Goal: Navigation & Orientation: Find specific page/section

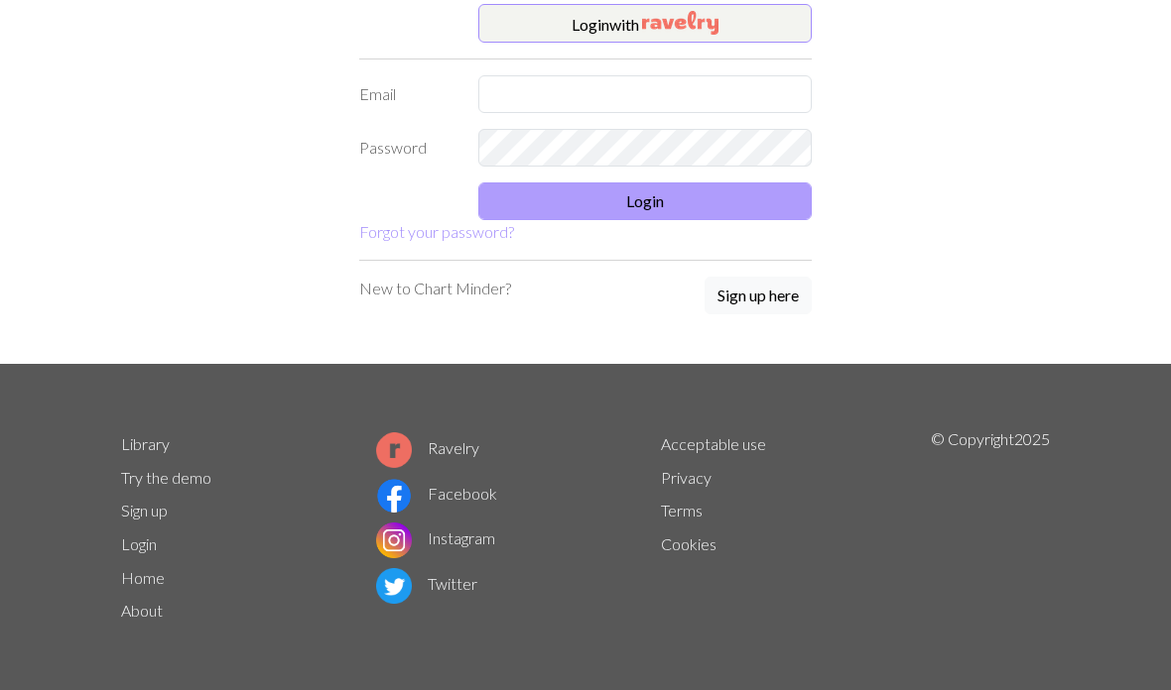
click at [746, 209] on button "Login" at bounding box center [644, 202] width 333 height 38
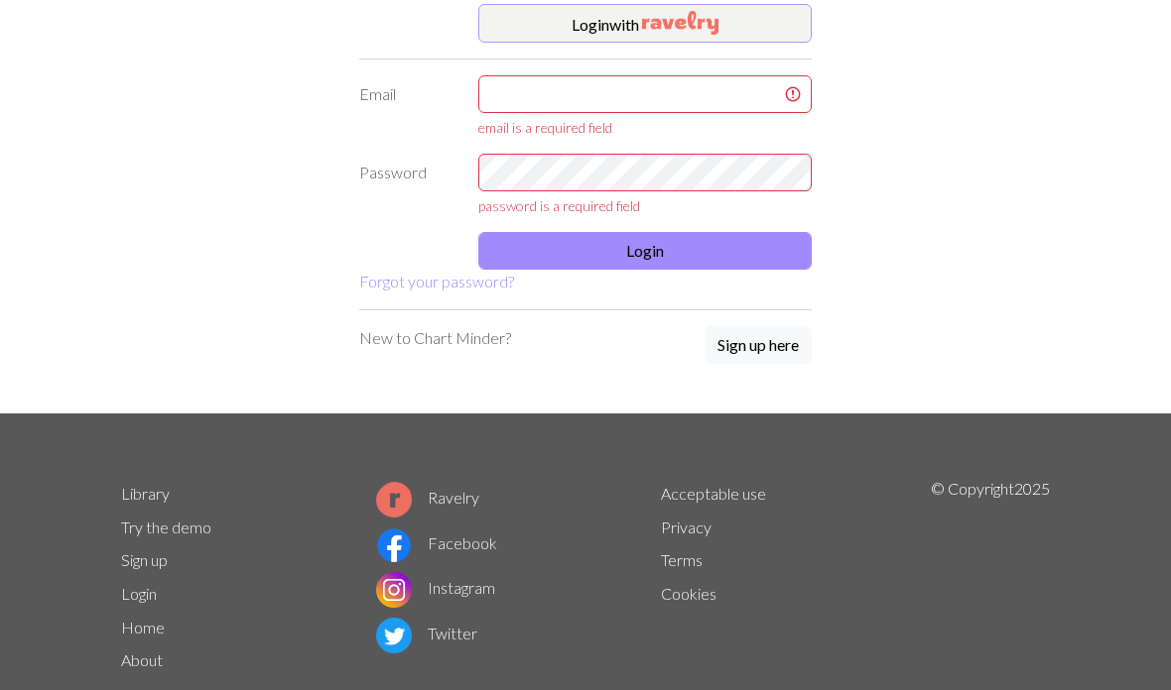
click at [612, 19] on button "Login with" at bounding box center [644, 24] width 333 height 40
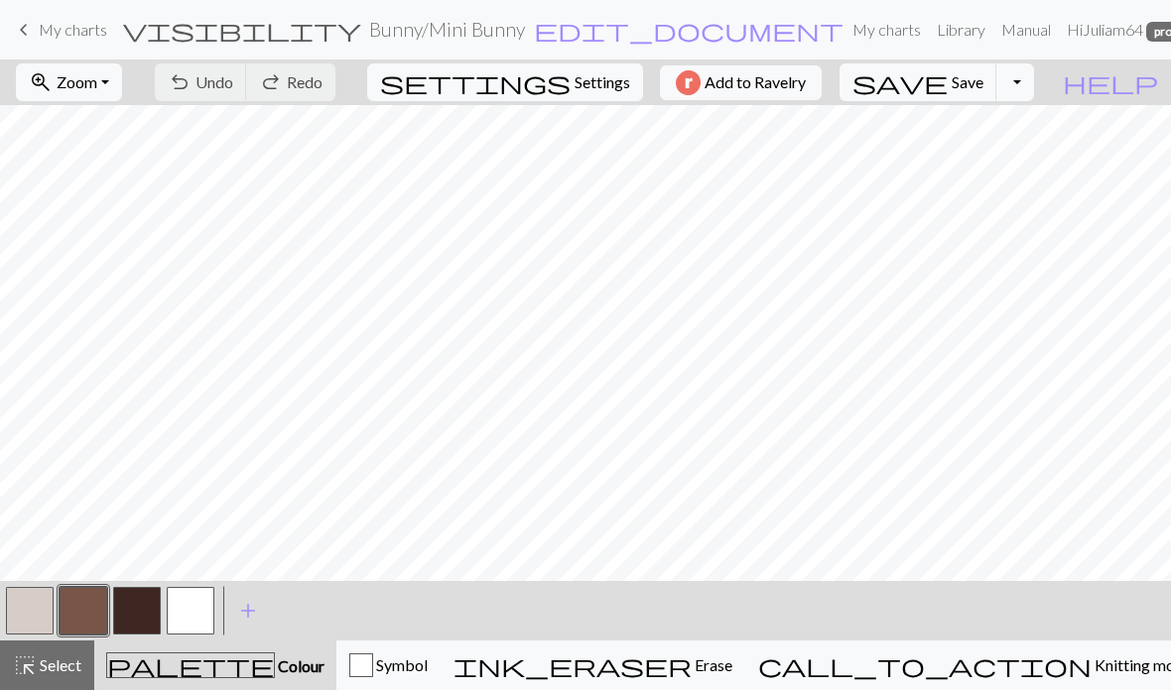
click at [69, 38] on span "My charts" at bounding box center [73, 29] width 68 height 19
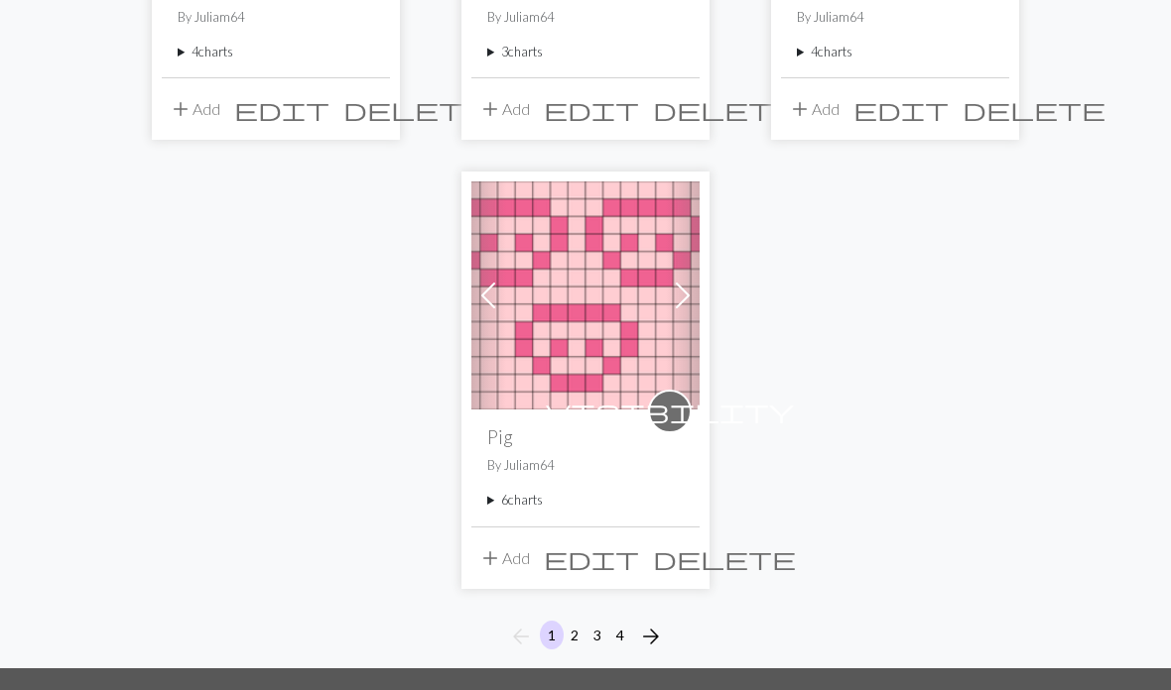
scroll to position [2363, 0]
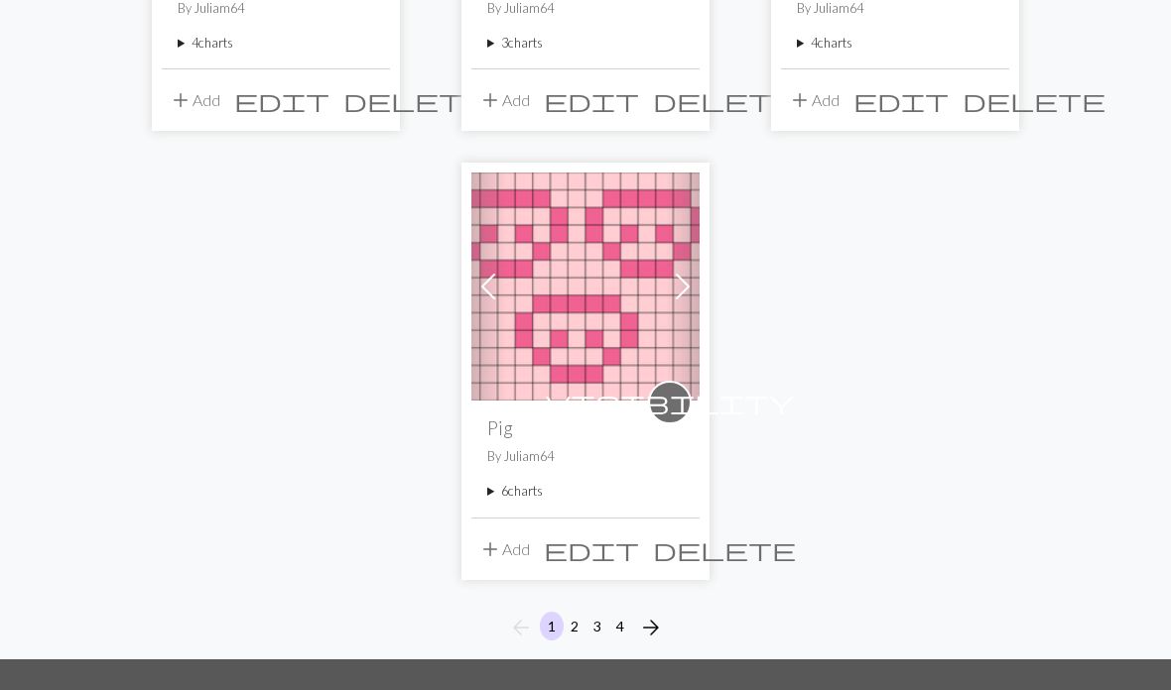
click at [658, 614] on span "arrow_forward" at bounding box center [651, 628] width 24 height 28
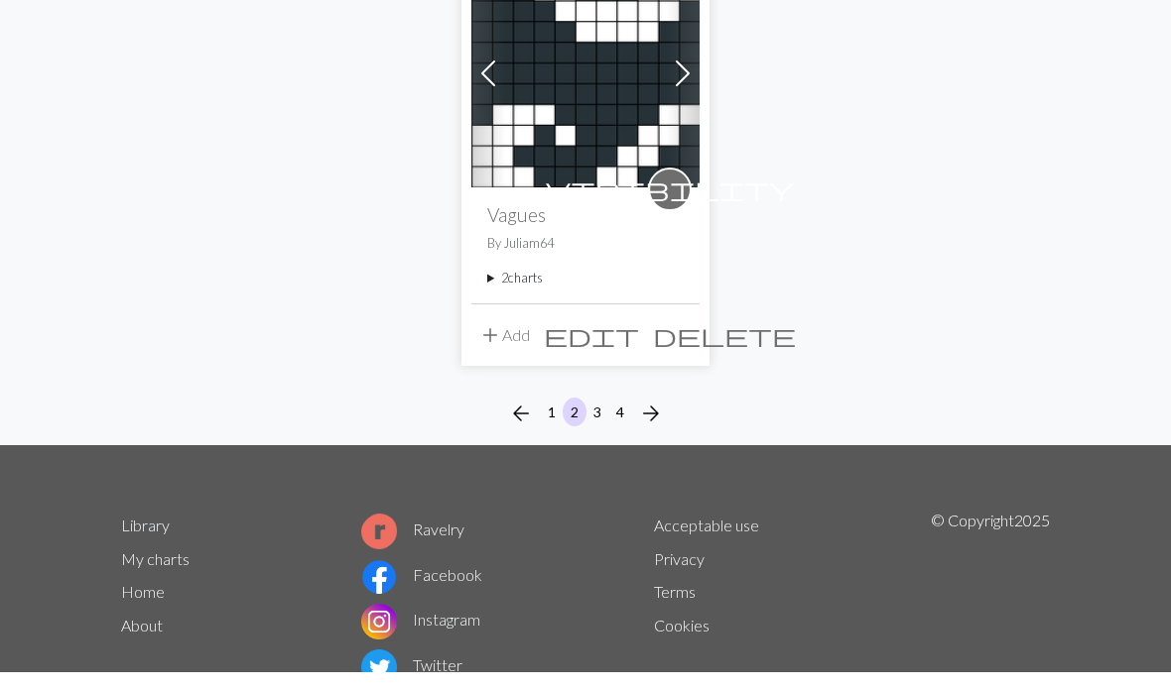
scroll to position [2619, 0]
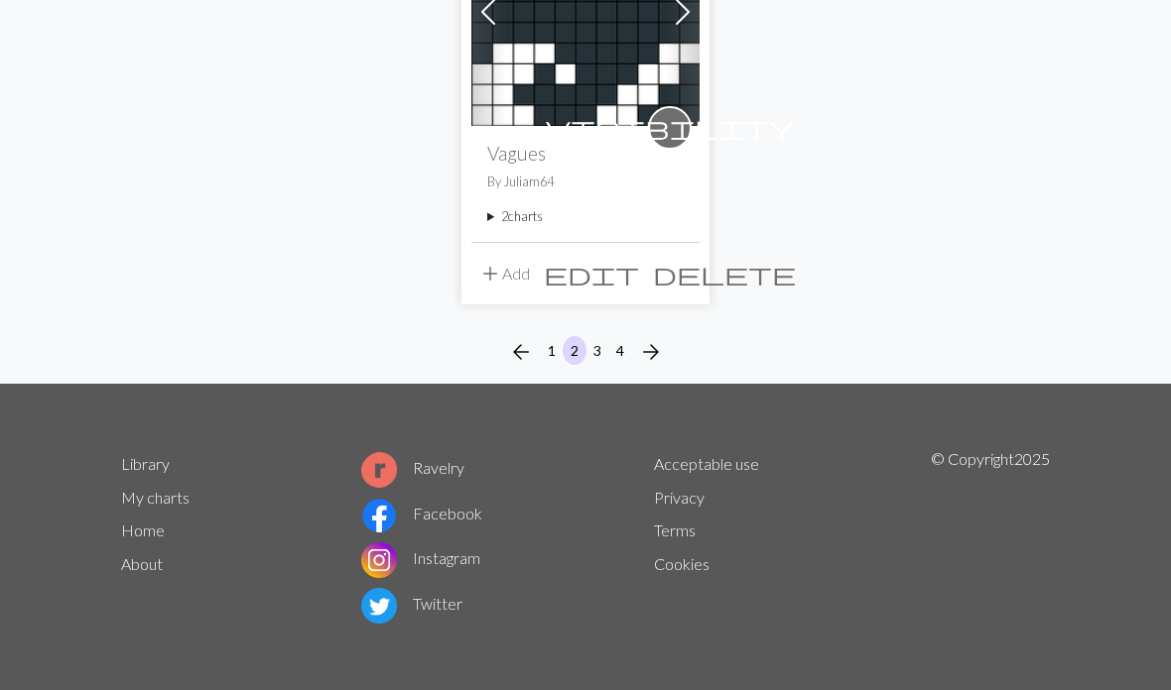
click at [645, 354] on span "arrow_forward" at bounding box center [651, 352] width 24 height 28
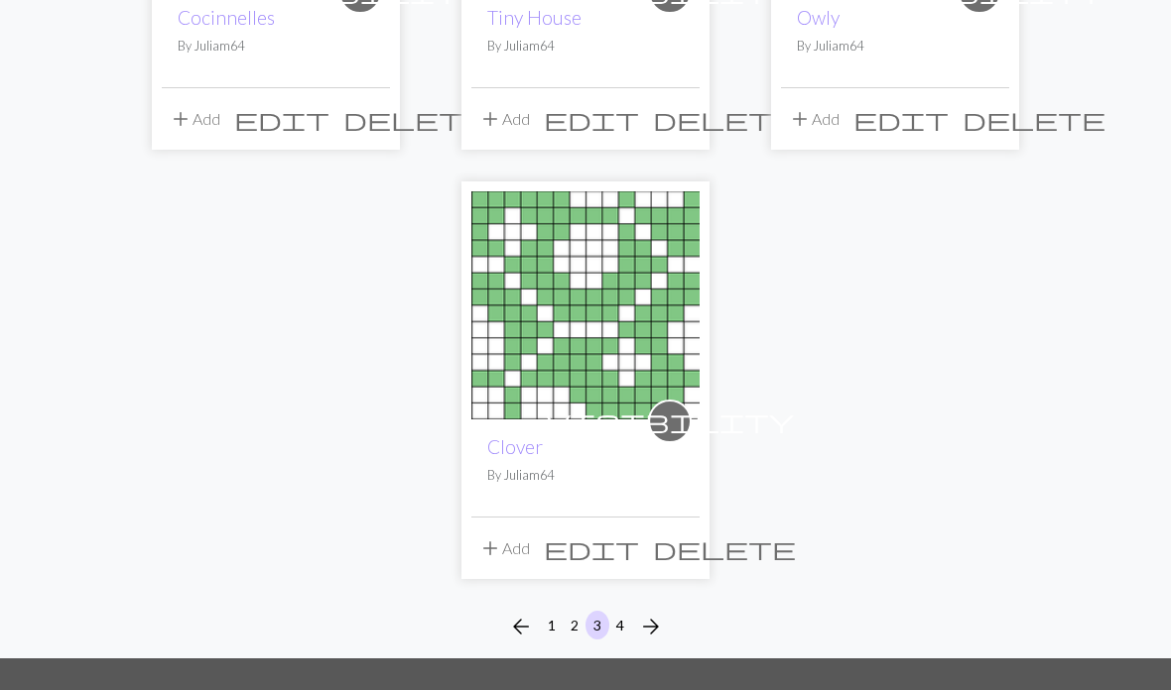
scroll to position [2469, 0]
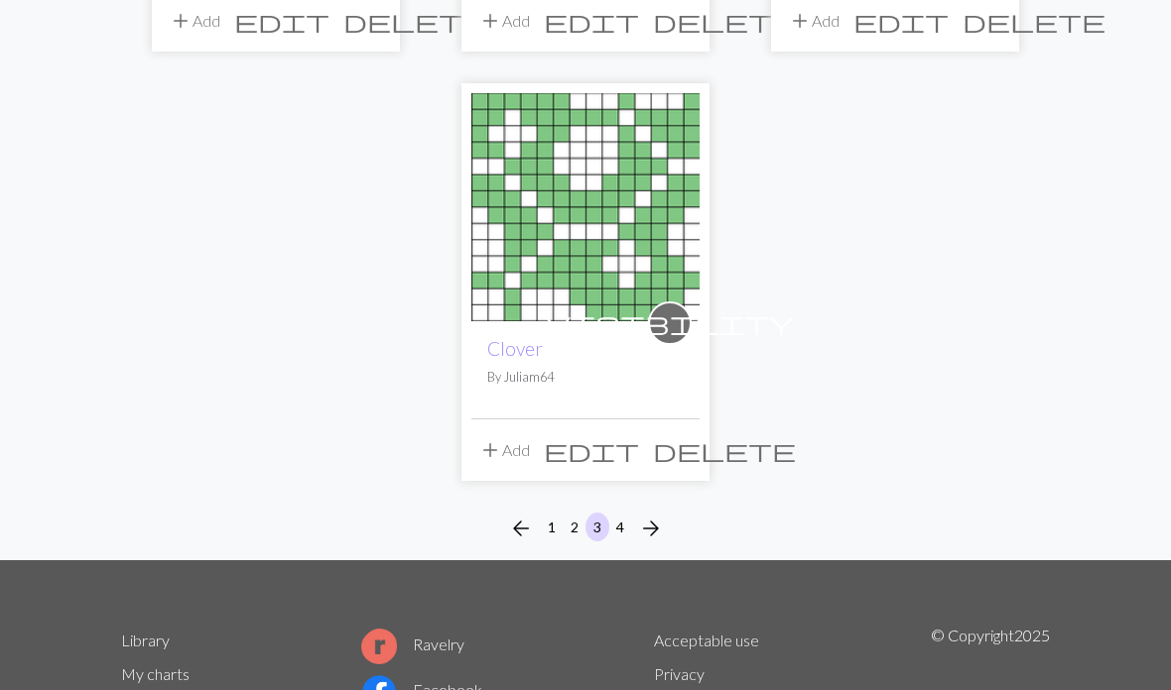
click at [628, 513] on button "4" at bounding box center [620, 527] width 24 height 29
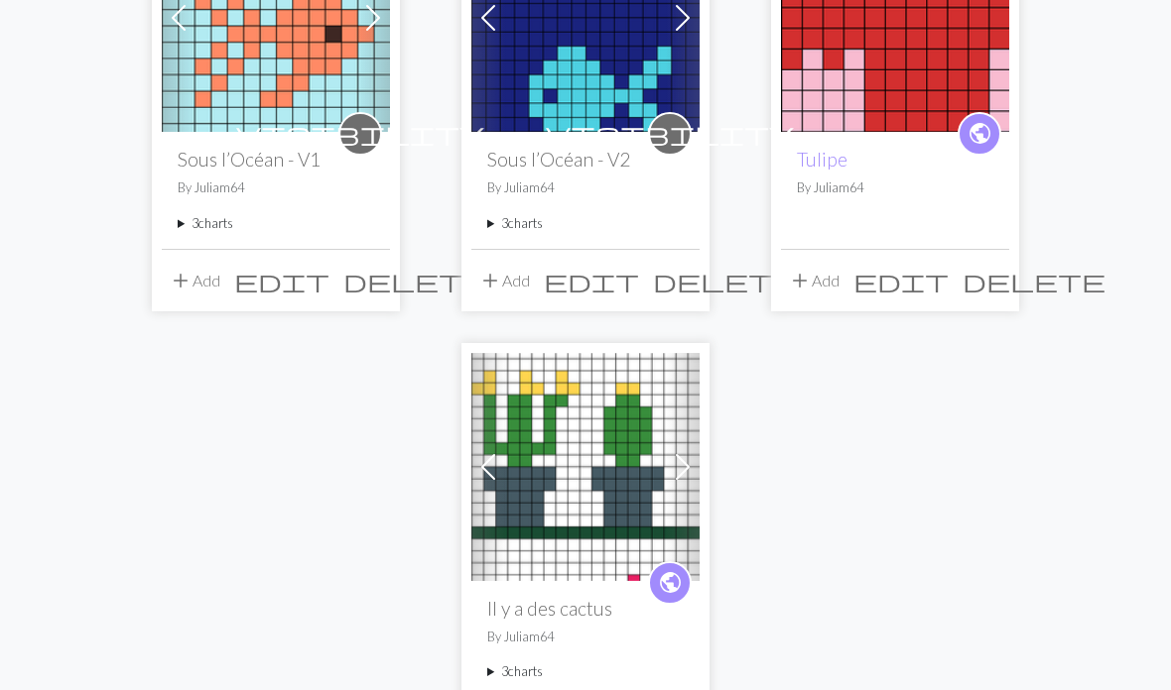
scroll to position [798, 0]
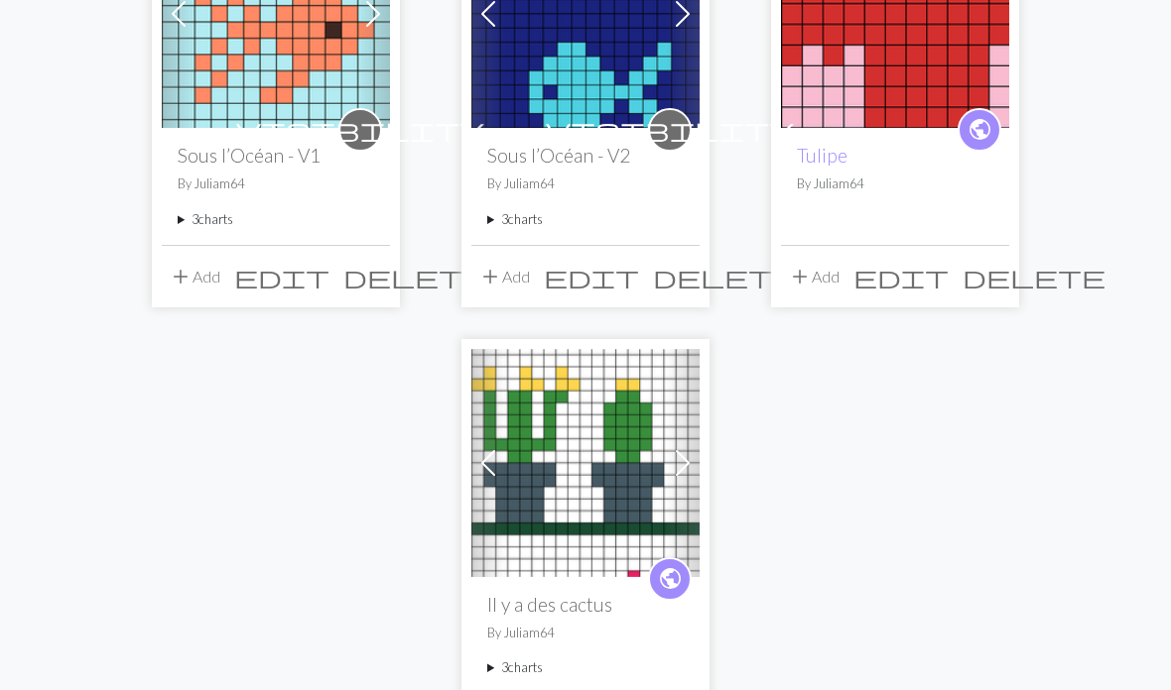
click at [517, 676] on summary "3 charts" at bounding box center [585, 669] width 196 height 19
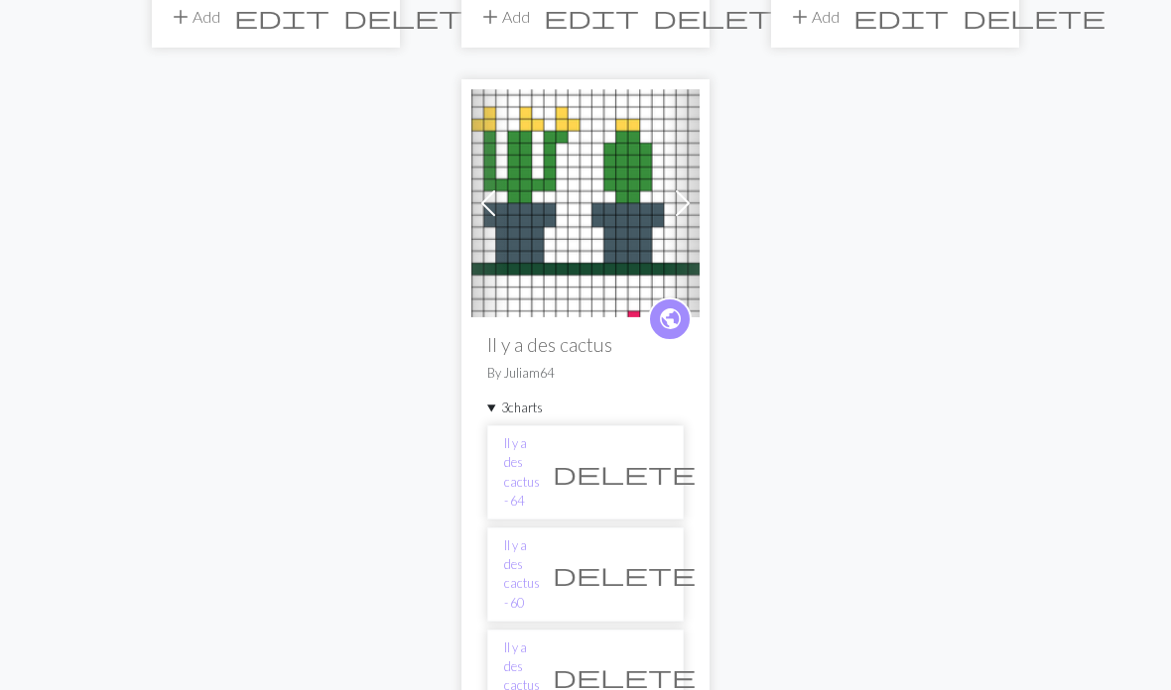
scroll to position [1058, 0]
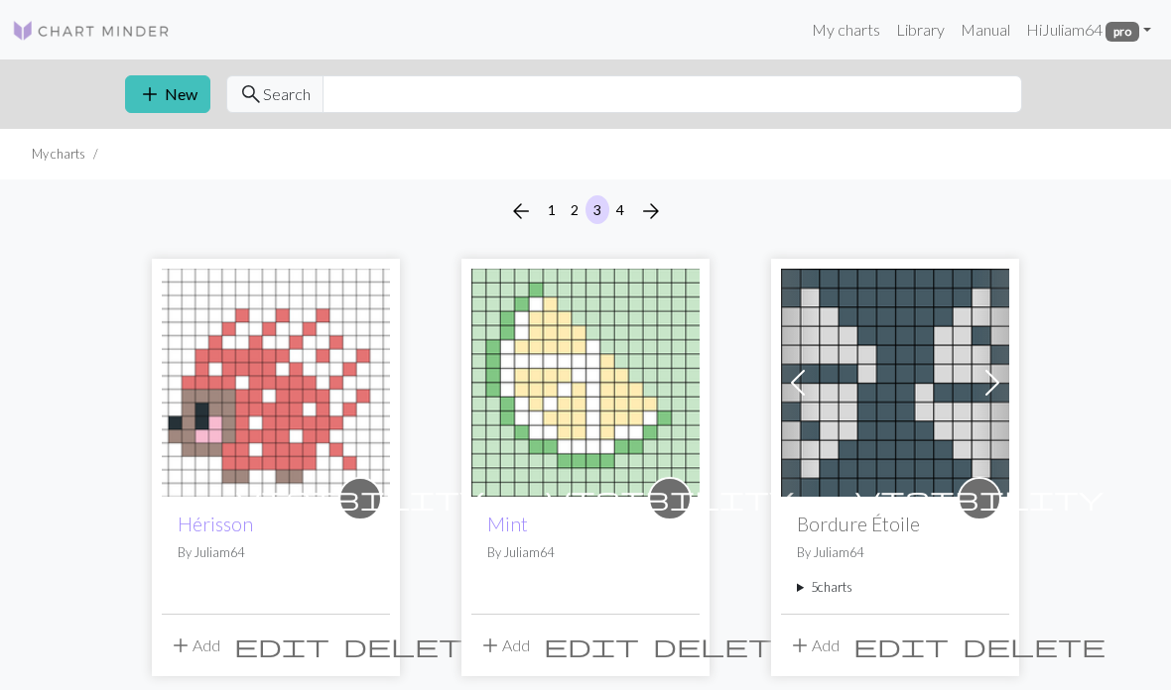
click at [578, 211] on button "2" at bounding box center [574, 209] width 24 height 29
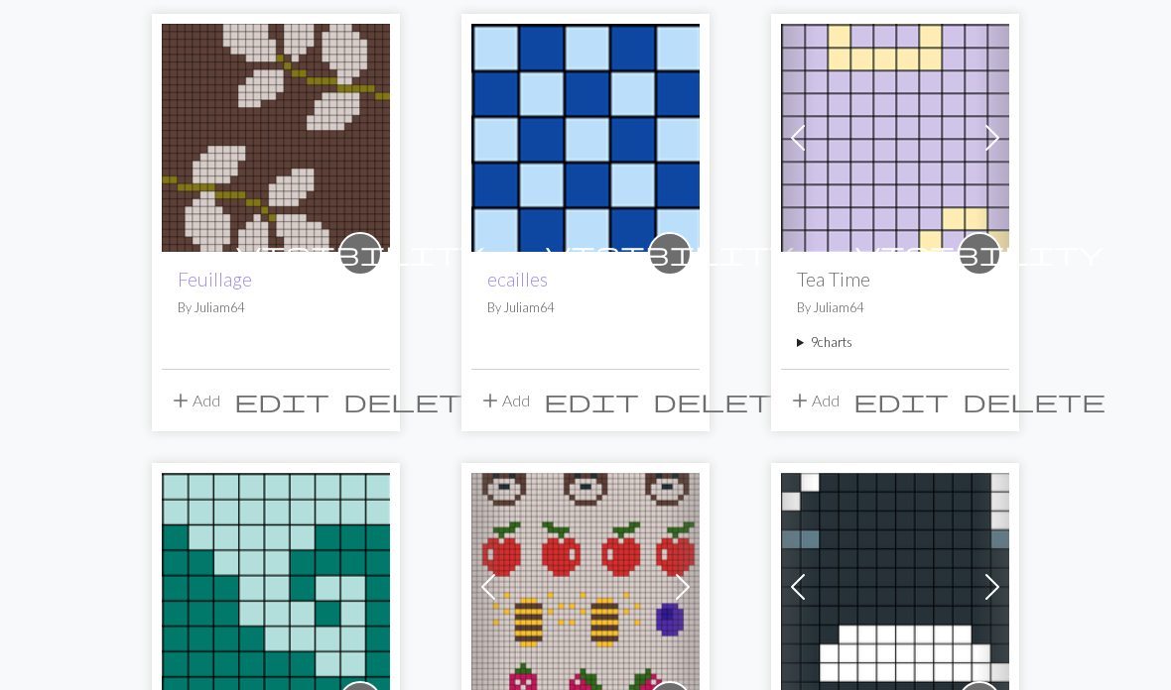
scroll to position [1596, 0]
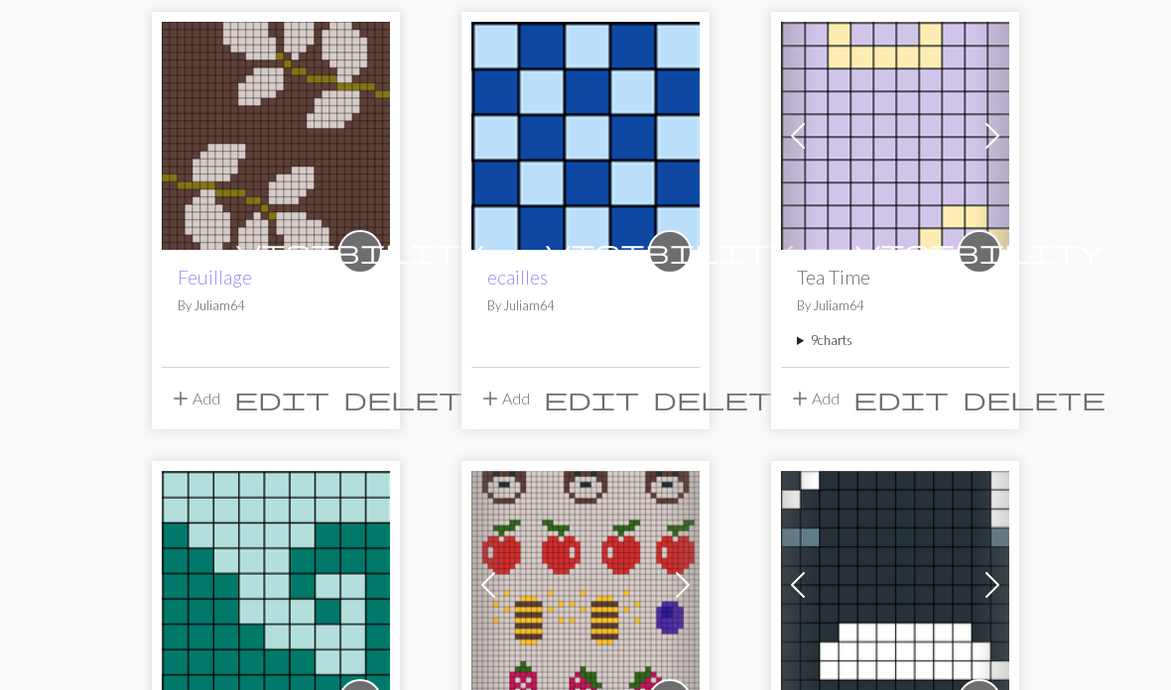
click at [829, 346] on summary "9 charts" at bounding box center [895, 341] width 196 height 19
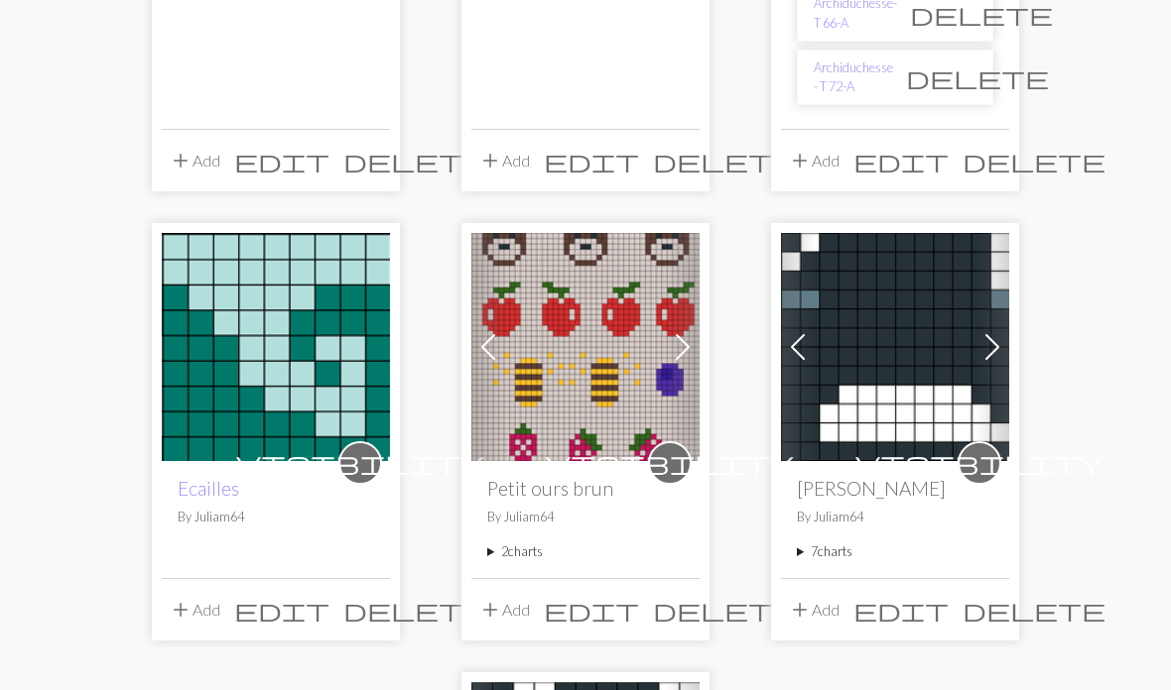
scroll to position [2518, 0]
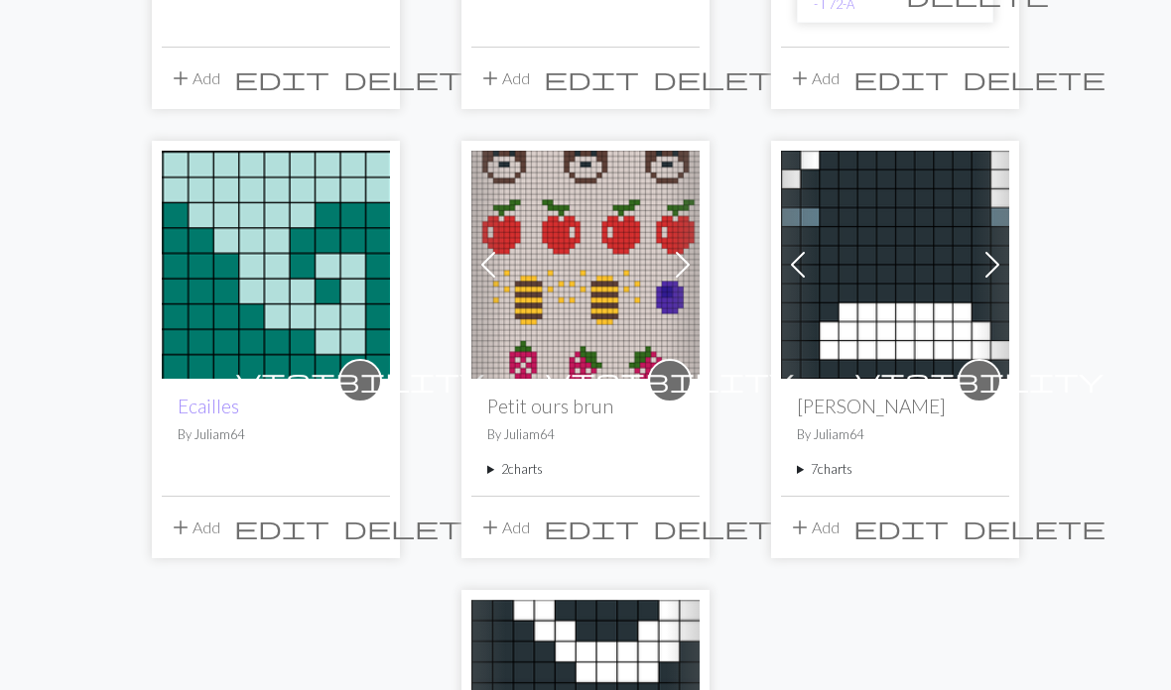
click at [531, 465] on summary "2 charts" at bounding box center [585, 470] width 196 height 19
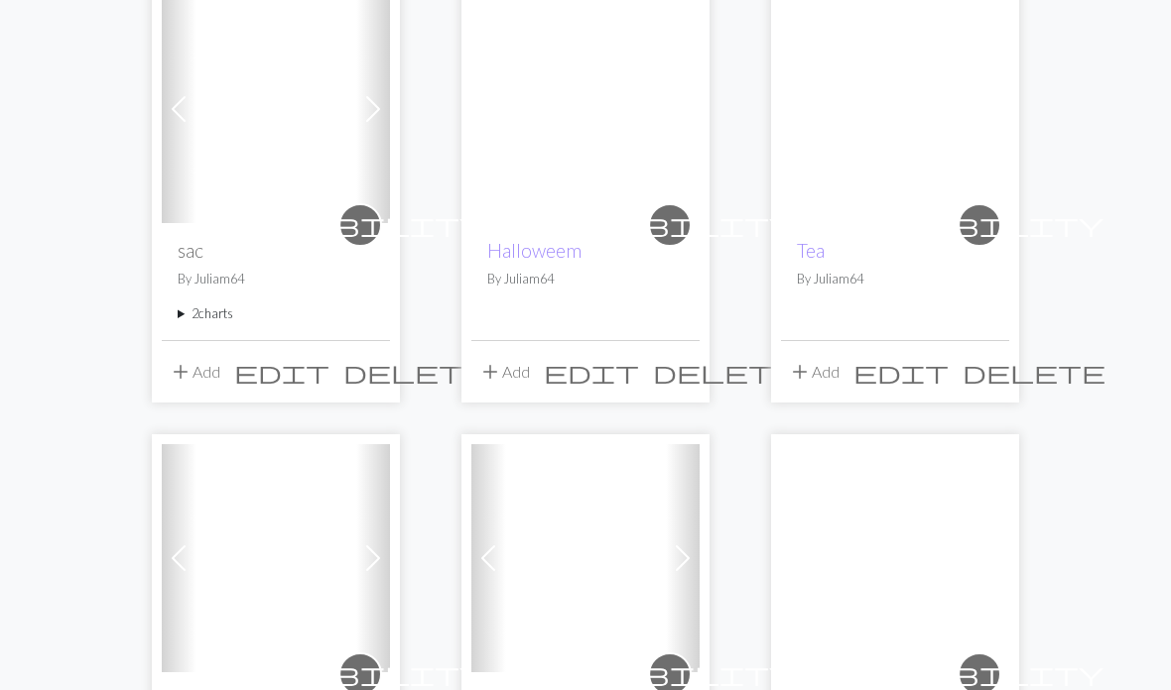
scroll to position [131, 0]
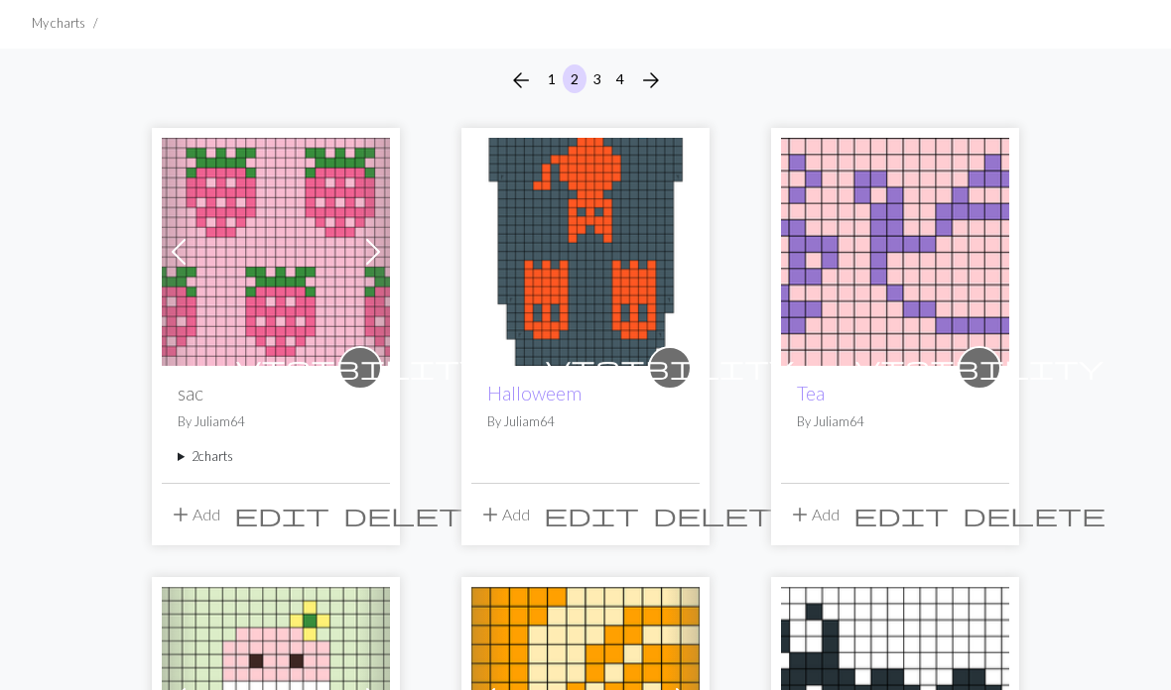
click at [218, 464] on summary "2 charts" at bounding box center [276, 456] width 196 height 19
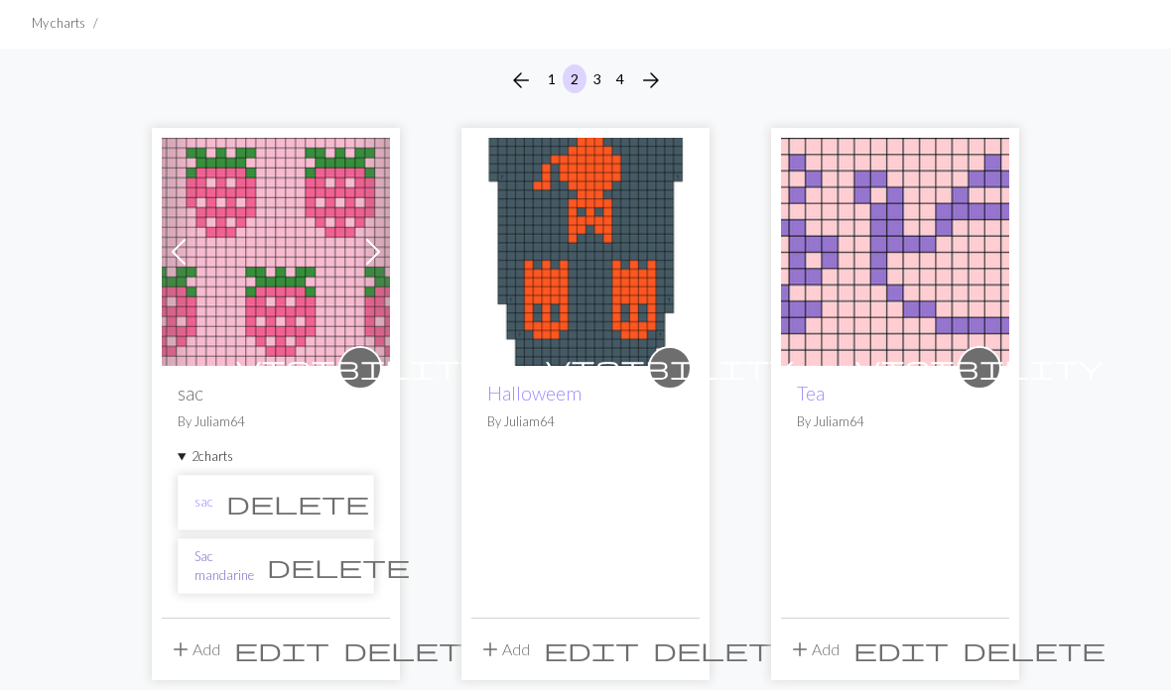
click at [254, 572] on link "Sac mandarine" at bounding box center [224, 567] width 60 height 38
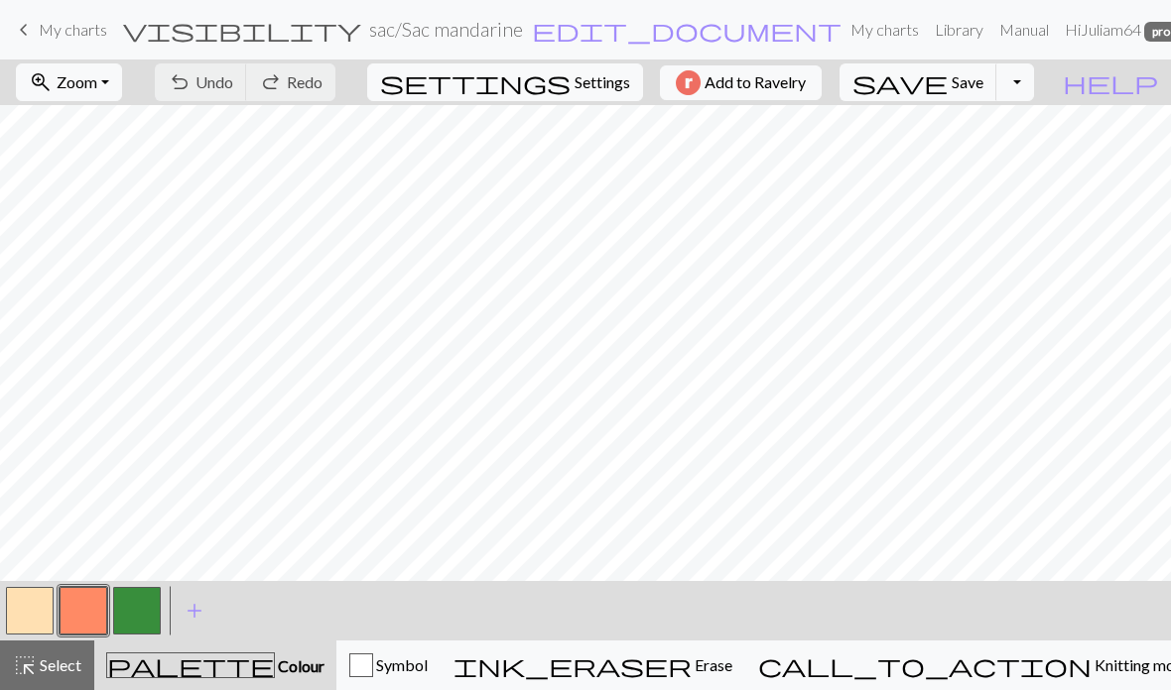
click at [79, 18] on link "keyboard_arrow_left My charts" at bounding box center [59, 30] width 95 height 34
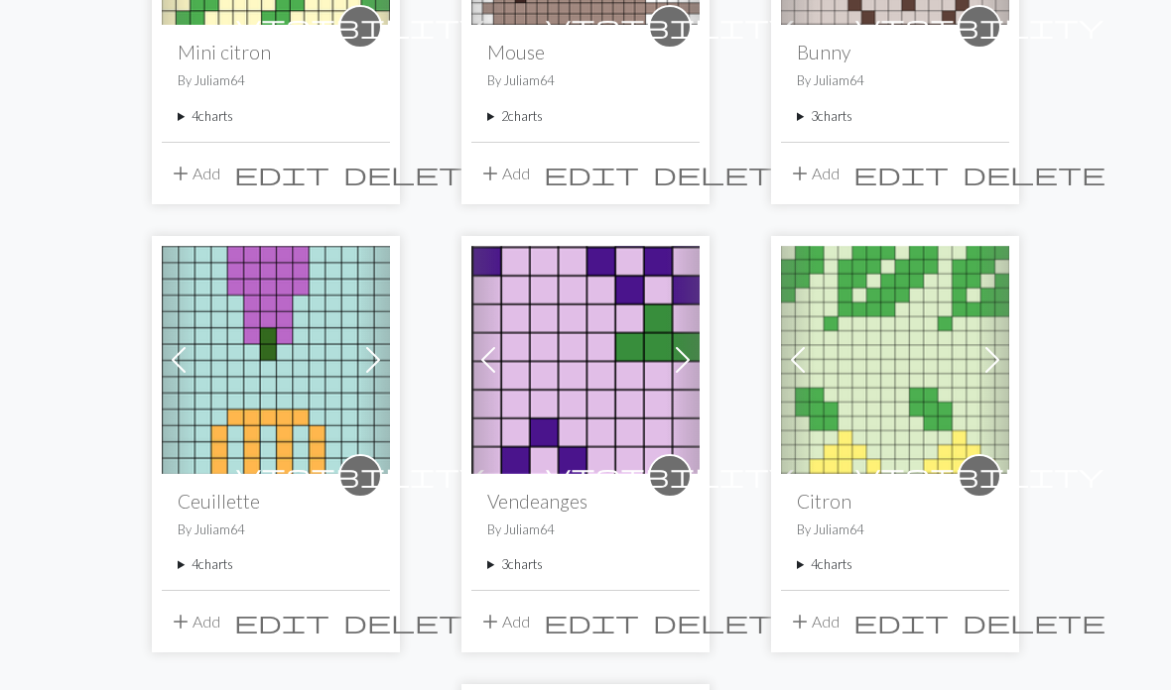
scroll to position [1842, 0]
click at [556, 489] on h2 "Vendeanges" at bounding box center [585, 500] width 196 height 23
click at [520, 524] on div "visibility Vendeanges By Juliam64 3 charts Vendeanges delete Raisins vert delet…" at bounding box center [585, 531] width 228 height 116
click at [502, 555] on summary "3 charts" at bounding box center [585, 564] width 196 height 19
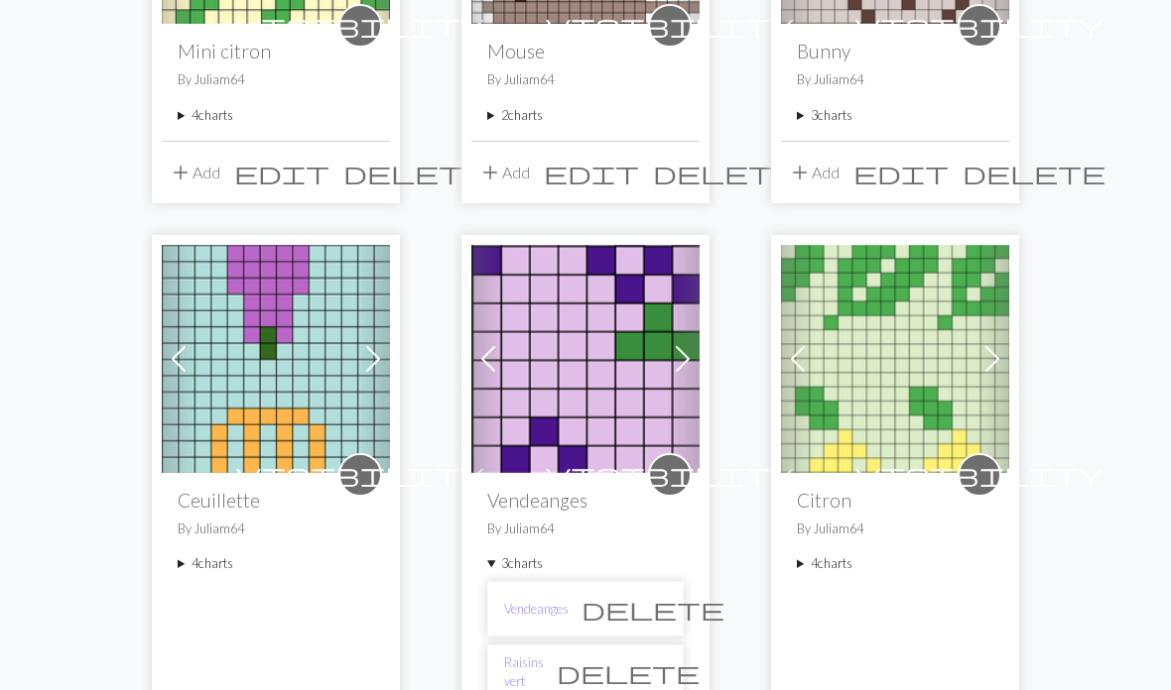
click at [529, 555] on summary "3 charts" at bounding box center [585, 564] width 196 height 19
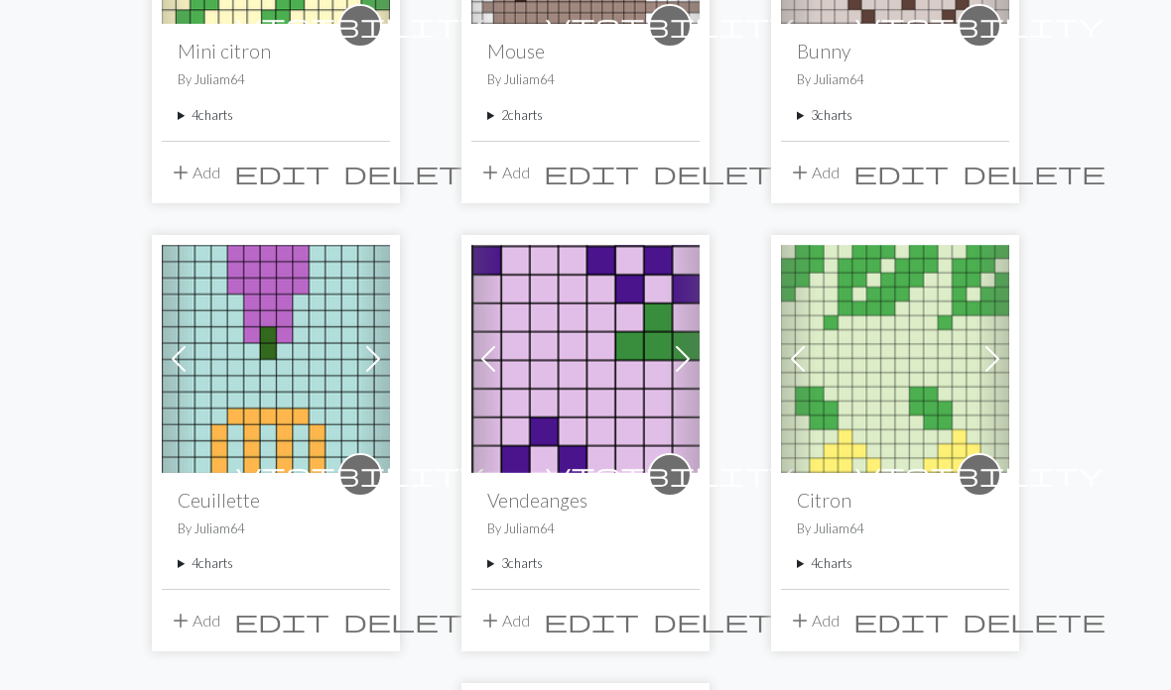
click at [522, 555] on summary "3 charts" at bounding box center [585, 564] width 196 height 19
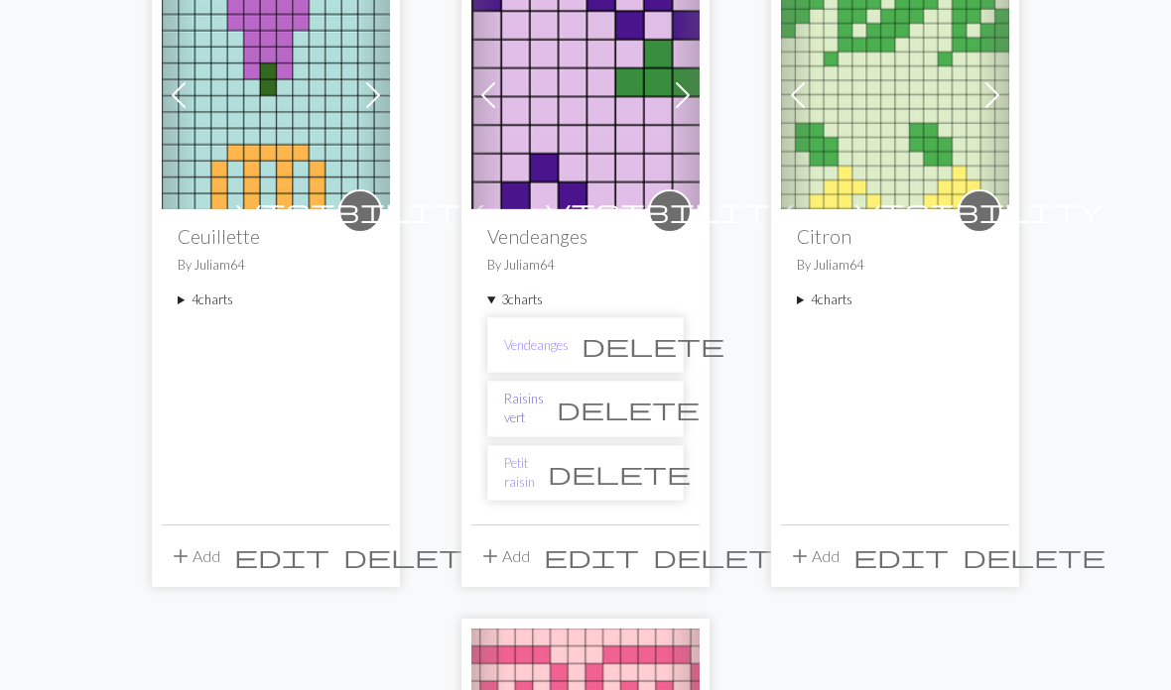
click at [544, 393] on link "Raisins vert" at bounding box center [524, 410] width 40 height 38
